Goal: Transaction & Acquisition: Purchase product/service

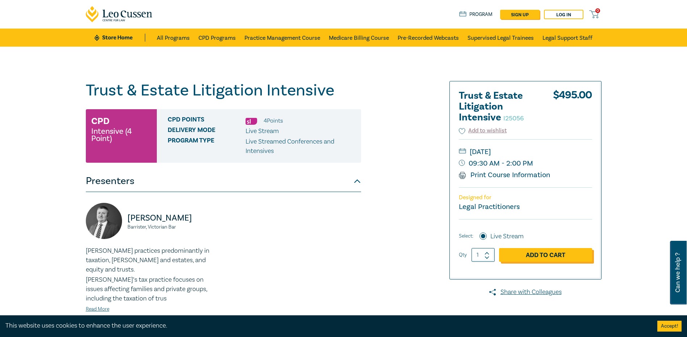
click at [514, 253] on link "Add to Cart" at bounding box center [545, 255] width 93 height 14
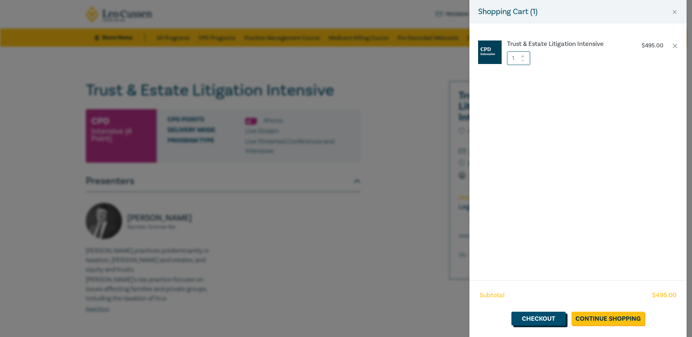
click at [549, 318] on link "Checkout" at bounding box center [539, 319] width 54 height 14
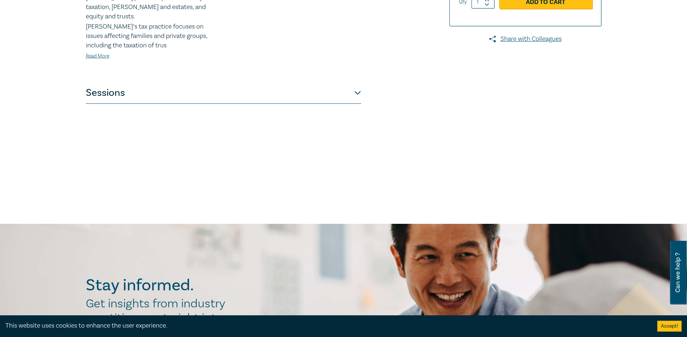
scroll to position [181, 0]
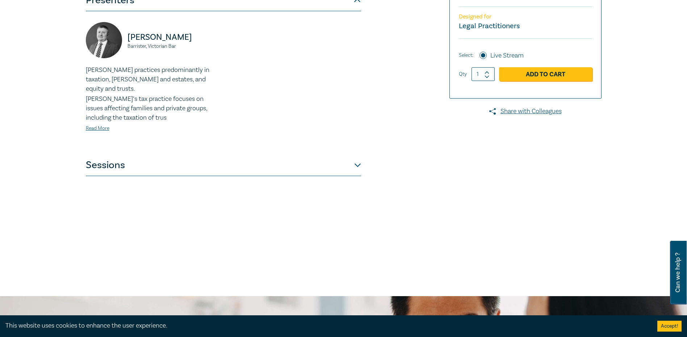
click at [183, 159] on button "Sessions" at bounding box center [223, 166] width 275 height 22
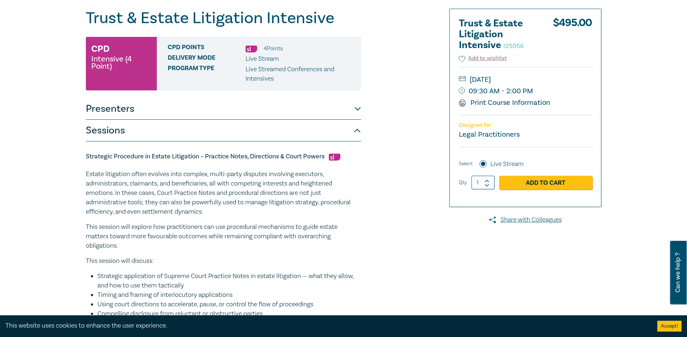
scroll to position [36, 0]
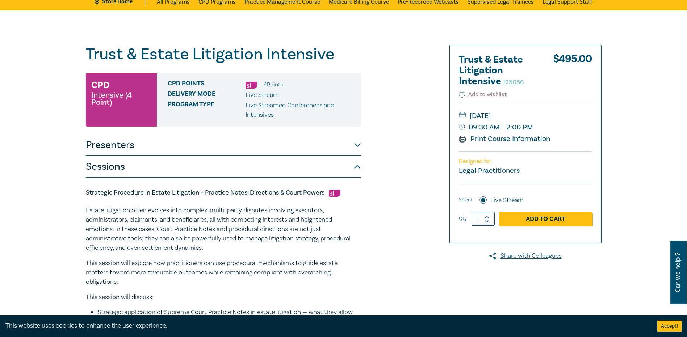
click at [115, 48] on h1 "Trust & Estate Litigation Intensive I25056" at bounding box center [223, 54] width 275 height 19
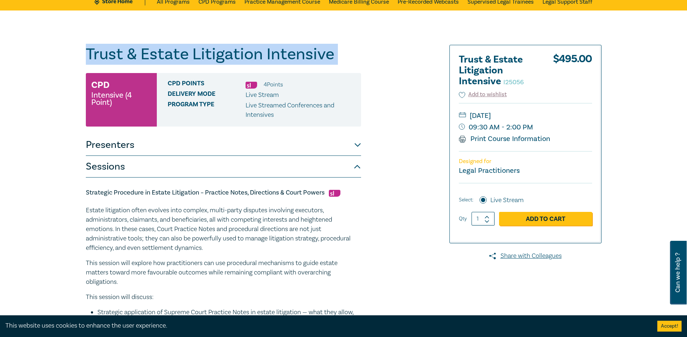
click at [115, 48] on h1 "Trust & Estate Litigation Intensive I25056" at bounding box center [223, 54] width 275 height 19
copy h1 "Trust & Estate Litigation Intensive I25056"
click at [148, 147] on button "Presenters" at bounding box center [223, 145] width 275 height 22
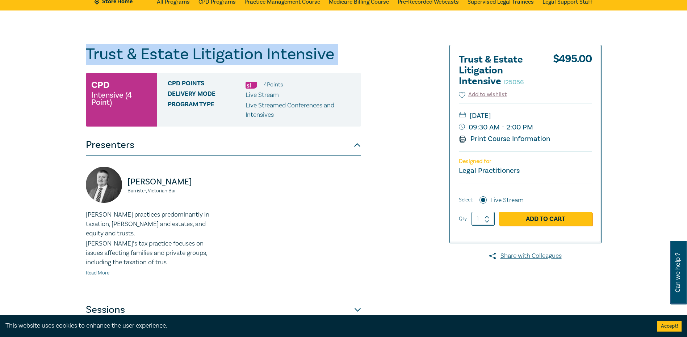
click at [148, 147] on button "Presenters" at bounding box center [223, 145] width 275 height 22
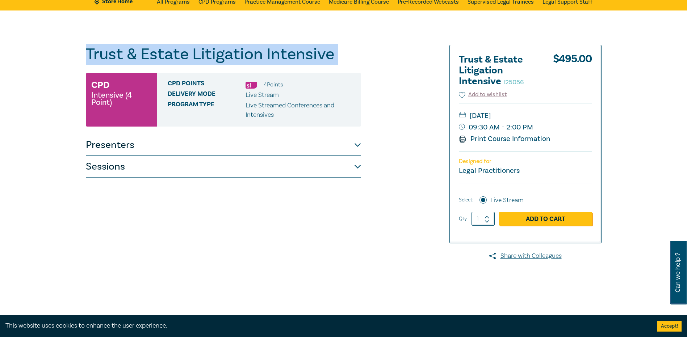
scroll to position [145, 0]
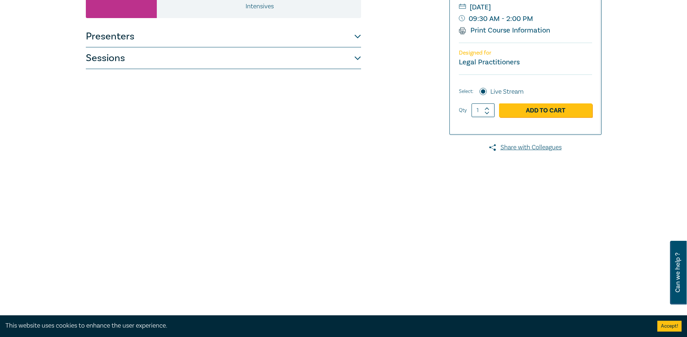
click at [114, 50] on button "Sessions" at bounding box center [223, 58] width 275 height 22
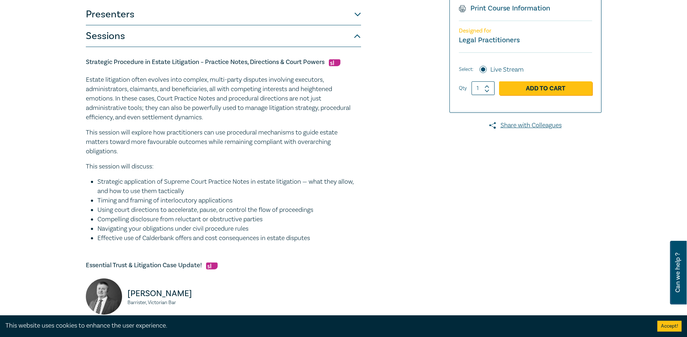
scroll to position [152, 0]
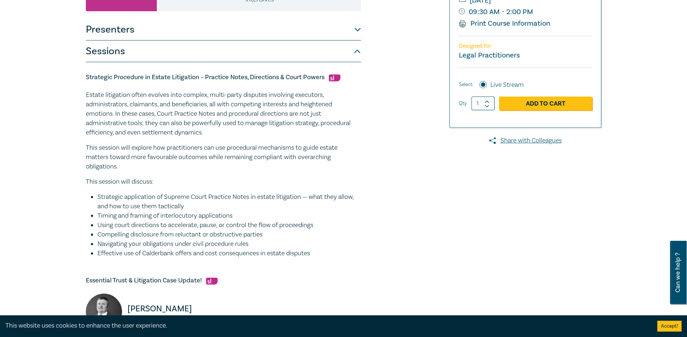
drag, startPoint x: 149, startPoint y: 170, endPoint x: 76, endPoint y: 71, distance: 122.9
click at [76, 71] on div "Trust & Estate Litigation Intensive I25056 CPD Intensive (4 Point) CPD Points 4…" at bounding box center [343, 300] width 687 height 810
copy div "Loremipsu Dolorsita co Adipis Elitseddoe – Temporin Utlab, Etdolorema & Aliqu E…"
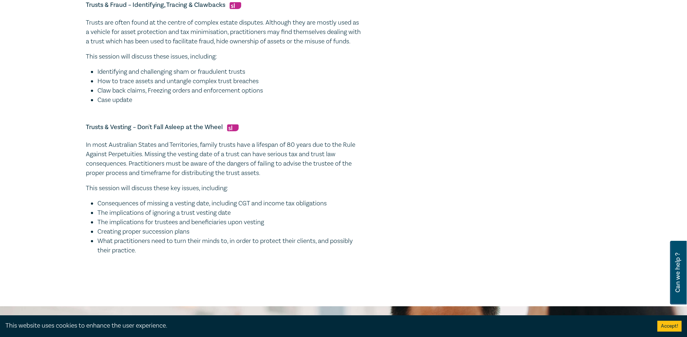
scroll to position [695, 0]
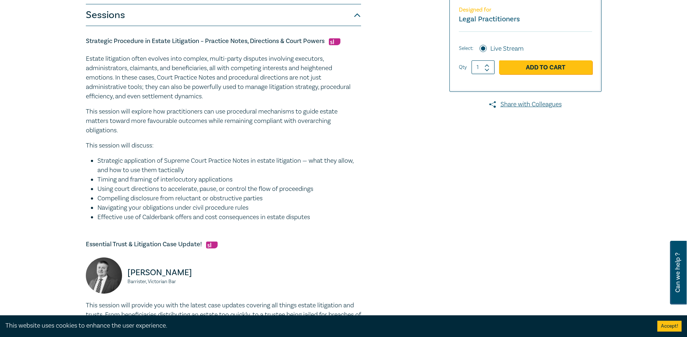
scroll to position [0, 0]
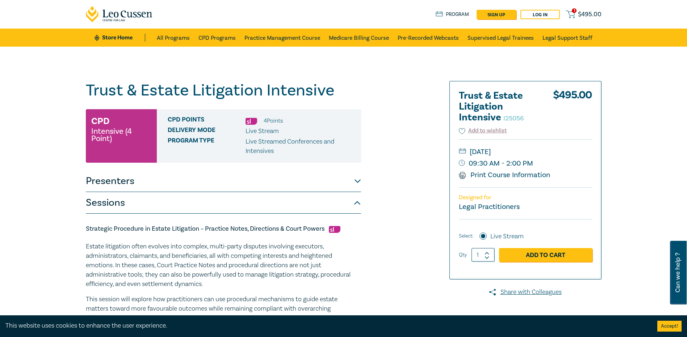
click at [574, 16] on icon at bounding box center [569, 14] width 9 height 9
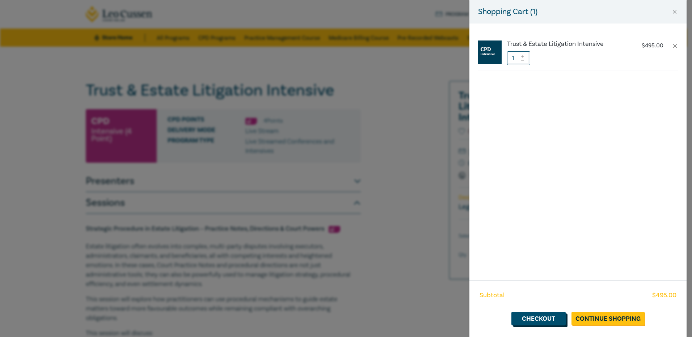
click at [538, 314] on link "Checkout" at bounding box center [539, 319] width 54 height 14
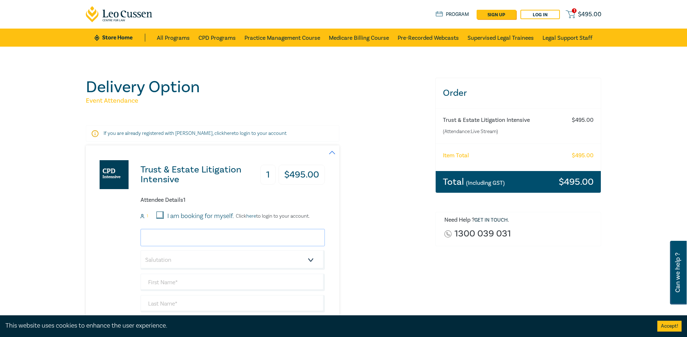
click at [202, 231] on input "email" at bounding box center [232, 237] width 184 height 17
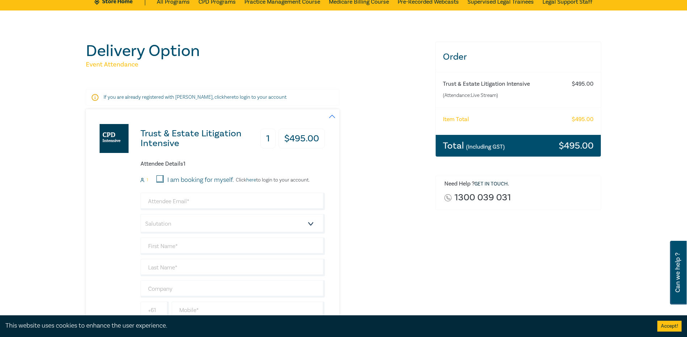
click at [280, 183] on p "Click here to login to your account." at bounding box center [272, 180] width 76 height 6
click at [208, 202] on input "email" at bounding box center [232, 201] width 184 height 17
type input "[EMAIL_ADDRESS][PERSON_NAME][DOMAIN_NAME]"
select select "Ms."
type input "[PERSON_NAME]"
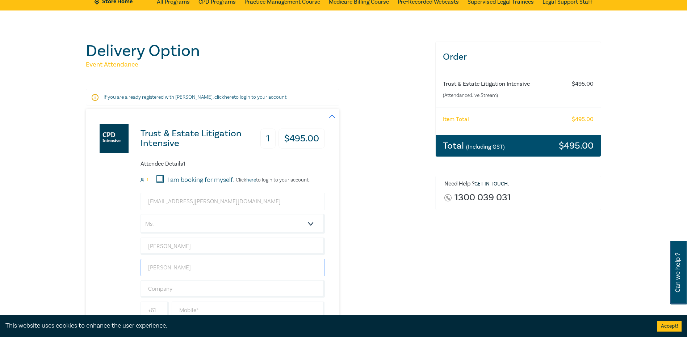
type input "[PERSON_NAME]"
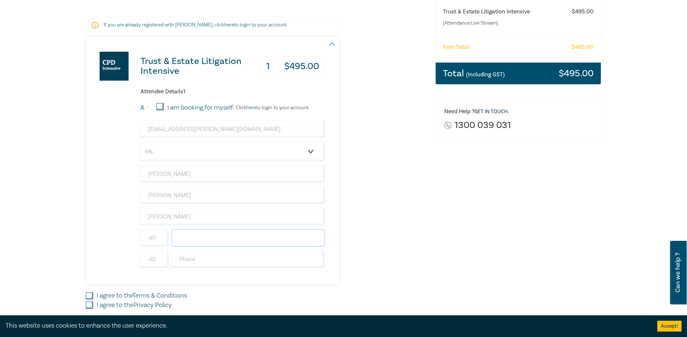
click at [193, 243] on input "text" at bounding box center [248, 238] width 153 height 17
type input "0398430470"
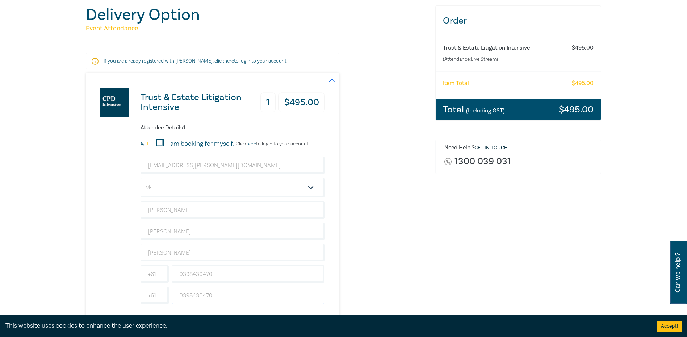
scroll to position [181, 0]
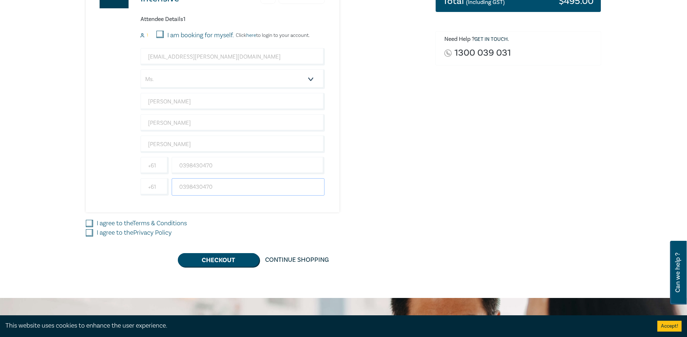
type input "0398430470"
click at [111, 223] on label "I agree to the Terms & Conditions" at bounding box center [142, 223] width 90 height 9
click at [93, 223] on input "I agree to the Terms & Conditions" at bounding box center [89, 223] width 7 height 7
checkbox input "true"
click at [111, 230] on label "I agree to the Privacy Policy" at bounding box center [134, 232] width 75 height 9
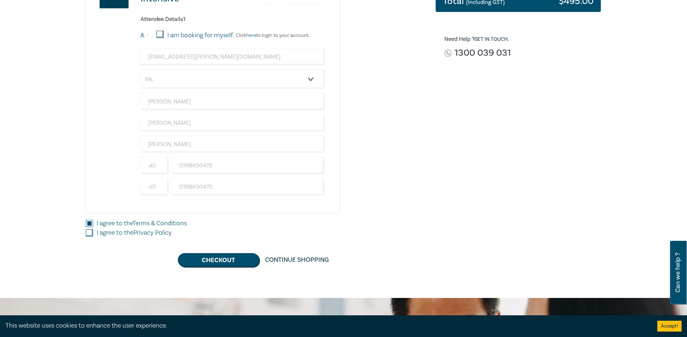
click at [93, 230] on input "I agree to the Privacy Policy" at bounding box center [89, 233] width 7 height 7
checkbox input "true"
click at [206, 264] on button "Checkout" at bounding box center [218, 260] width 81 height 14
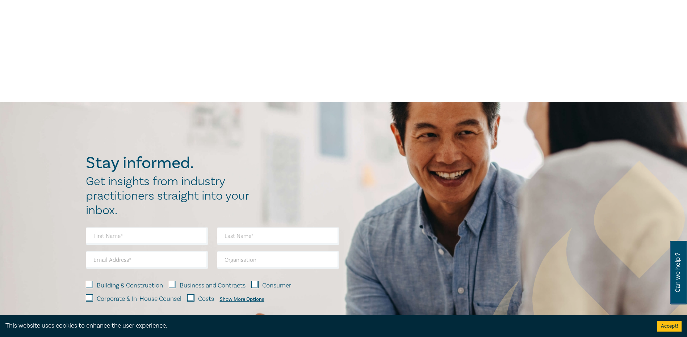
scroll to position [0, 0]
